Goal: Navigation & Orientation: Find specific page/section

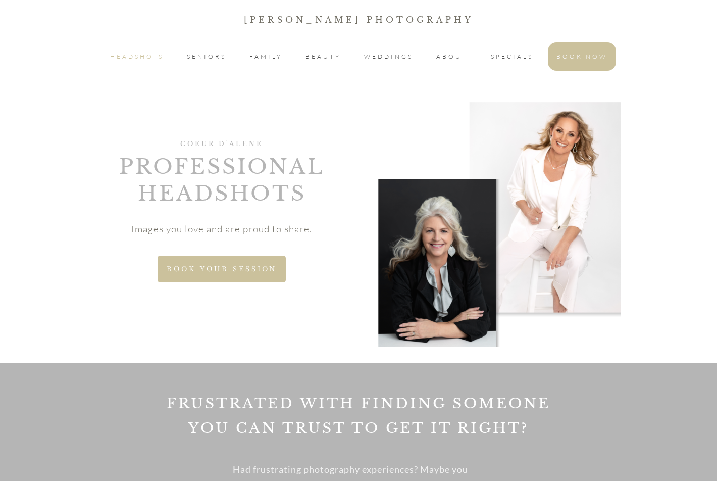
click at [114, 48] on li "HEADSHOTS" at bounding box center [137, 56] width 71 height 28
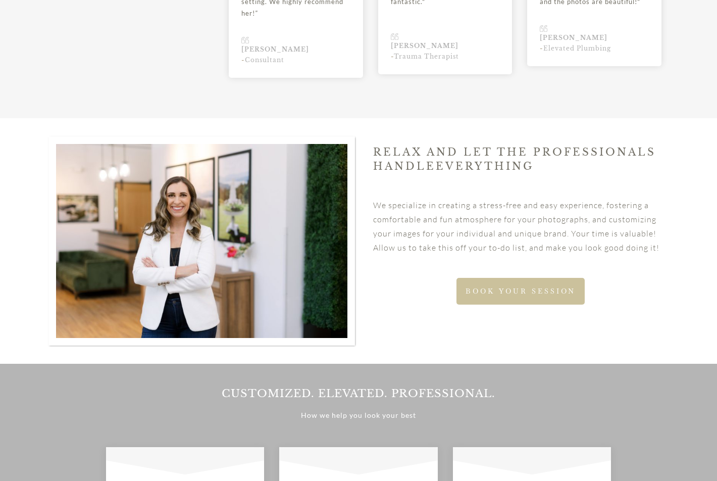
scroll to position [1414, 0]
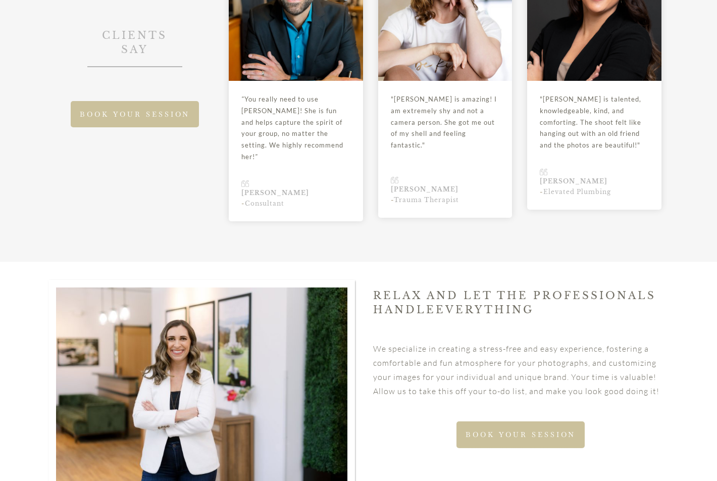
click at [538, 421] on link "BOOK YOUR SESSION" at bounding box center [521, 434] width 128 height 27
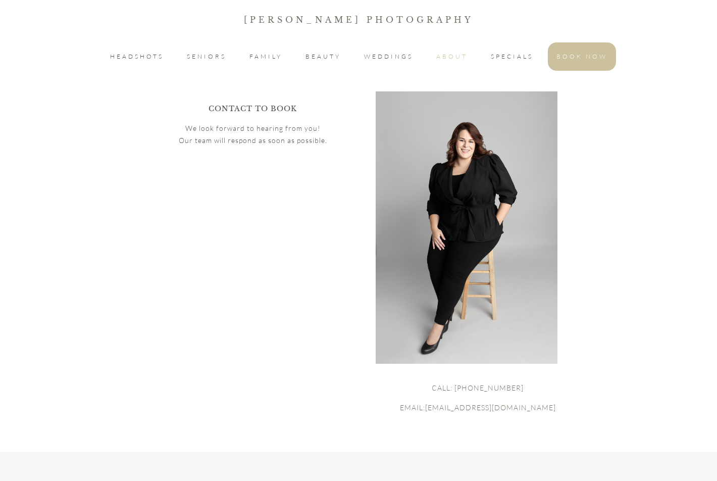
click at [456, 56] on span "ABOUT" at bounding box center [451, 57] width 31 height 12
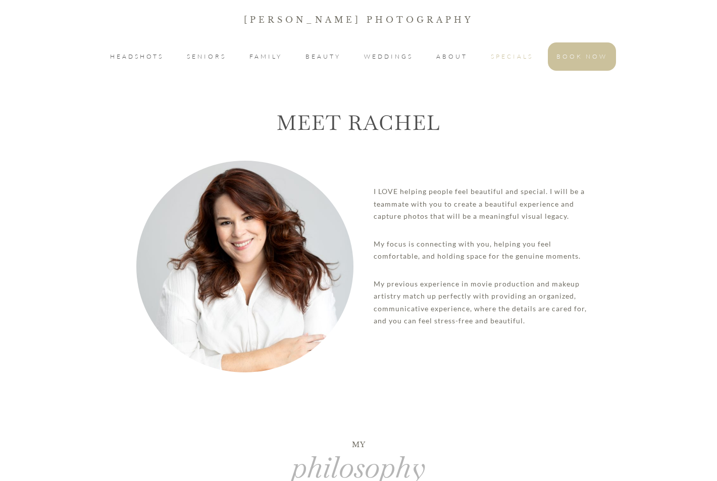
click at [516, 61] on span "SPECIALS" at bounding box center [512, 57] width 42 height 12
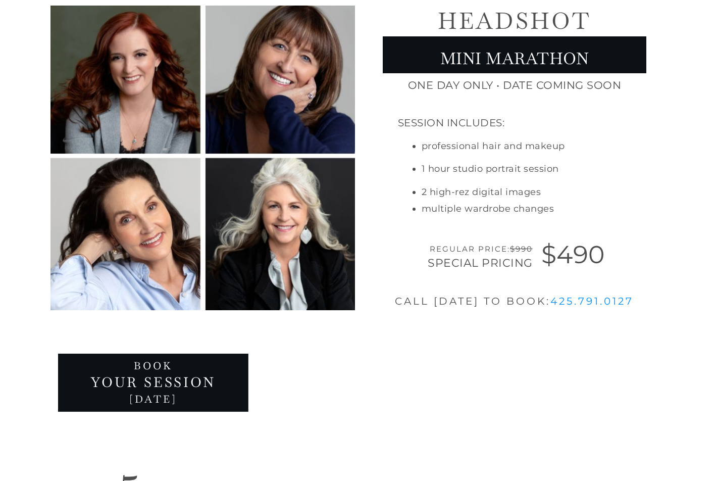
scroll to position [51, 0]
